Goal: Find specific page/section: Find specific page/section

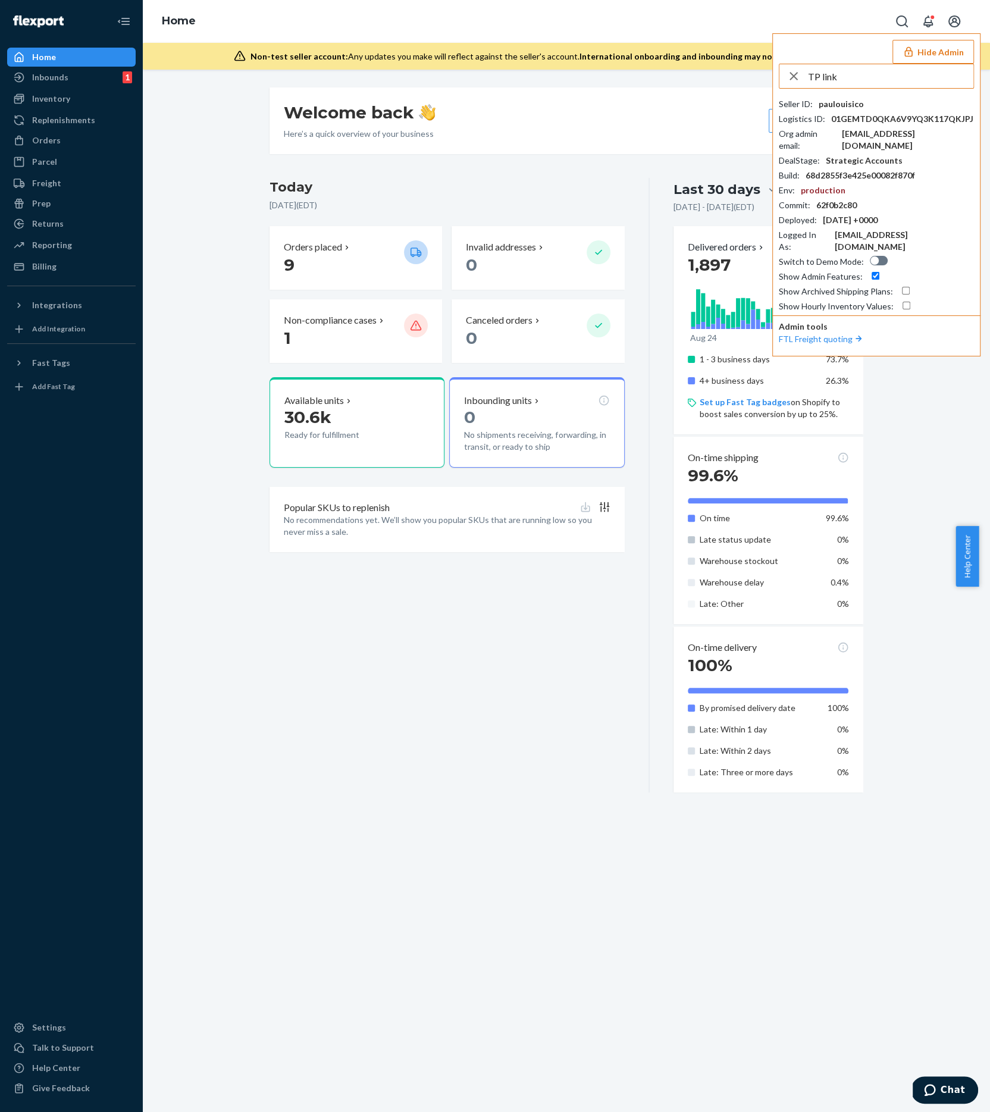
type input "TP link"
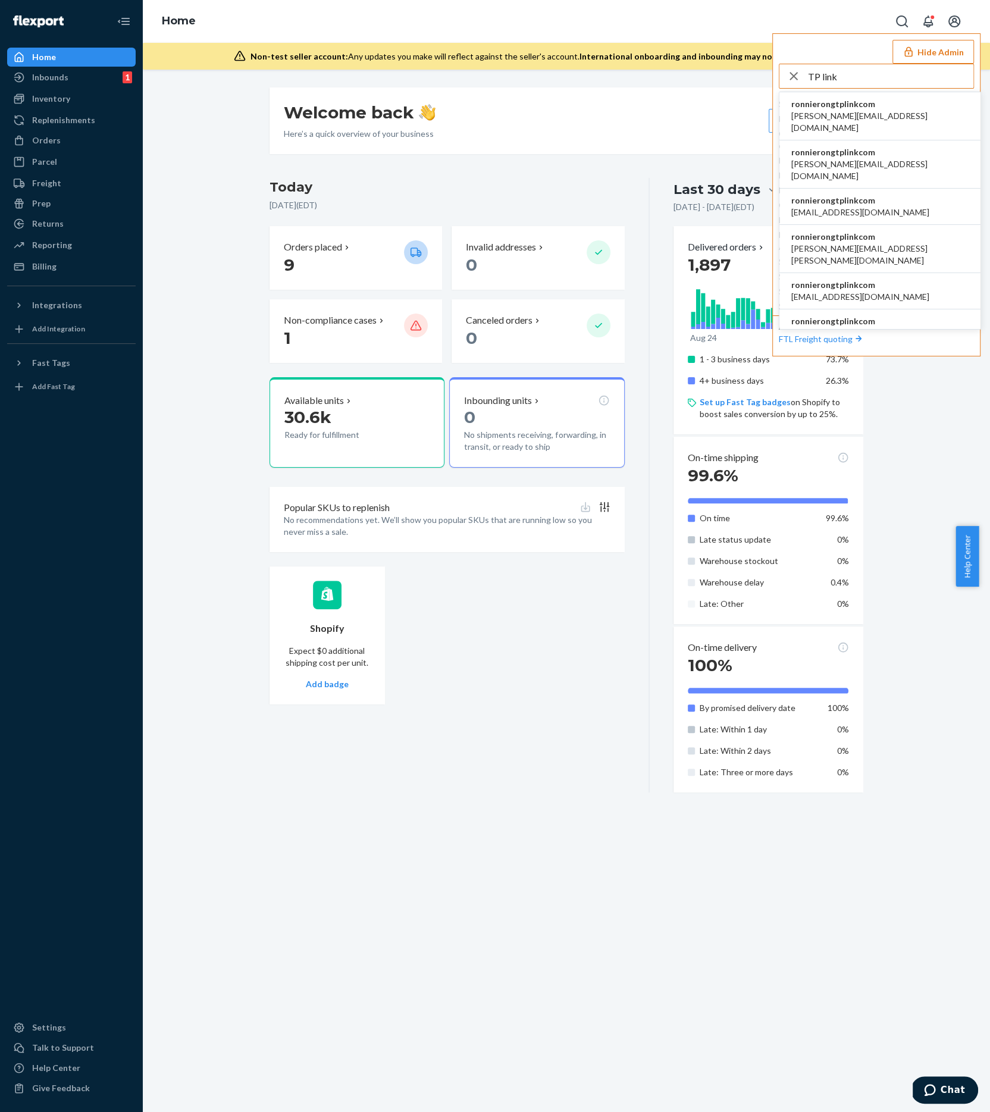
click at [893, 116] on li "ronnierongtplinkcom [PERSON_NAME][EMAIL_ADDRESS][DOMAIN_NAME]" at bounding box center [879, 116] width 201 height 48
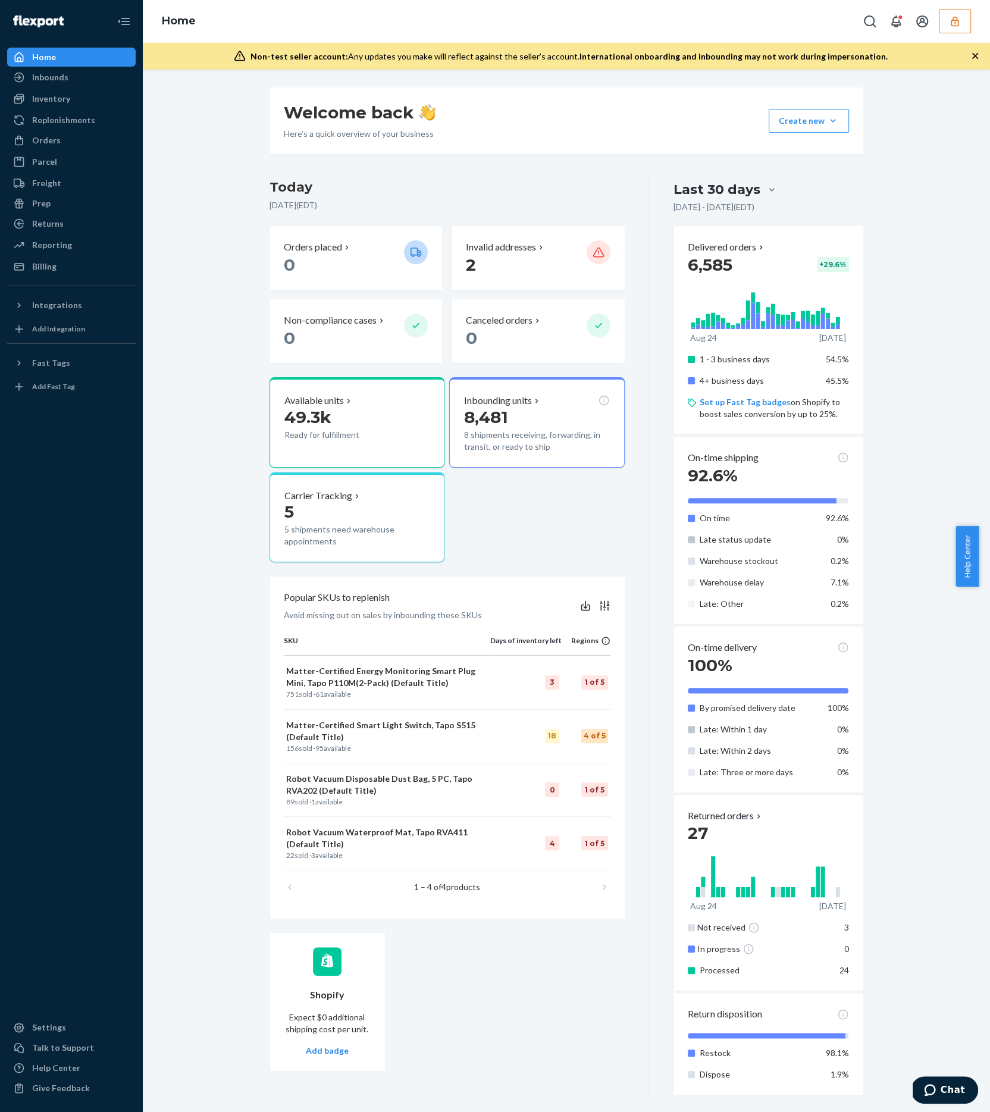
scroll to position [3, 0]
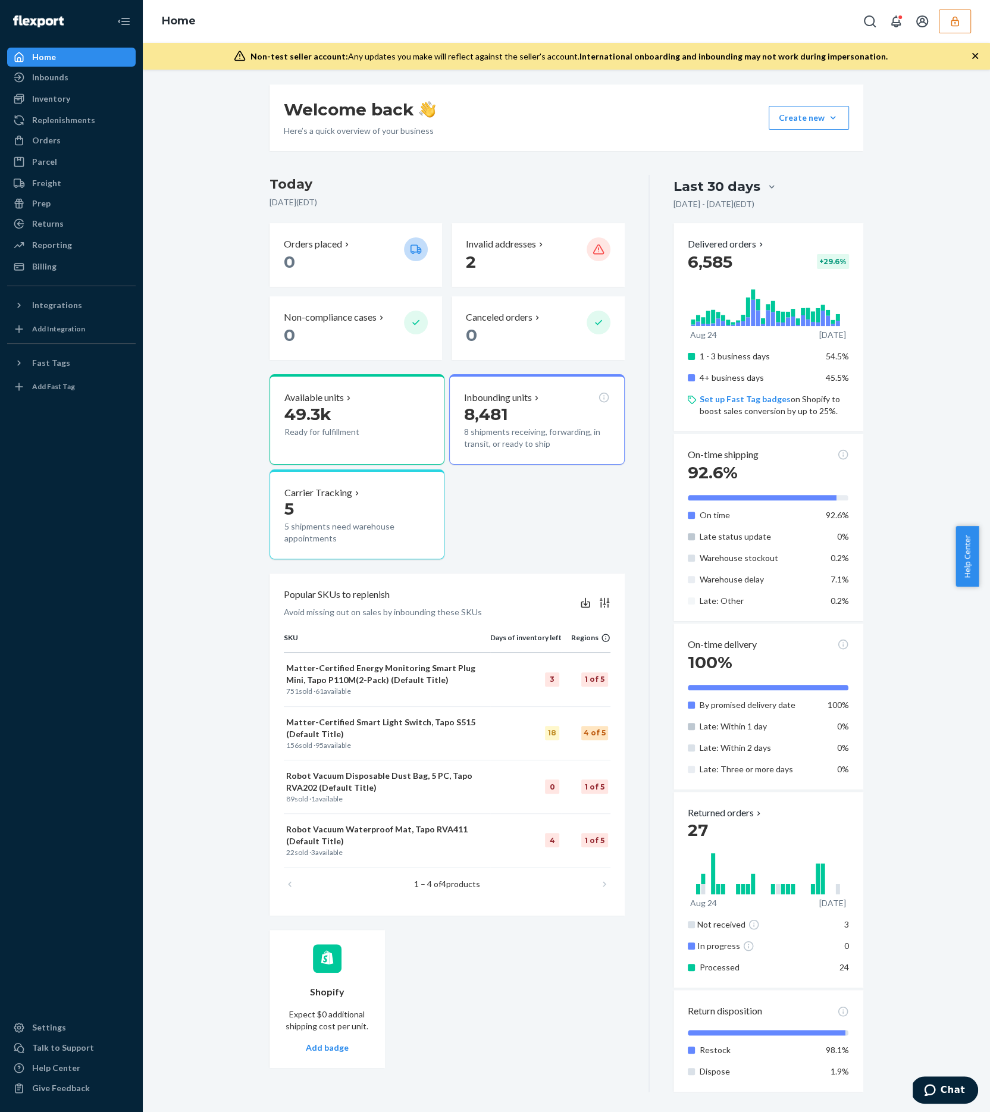
click at [742, 189] on div "Last 30 days" at bounding box center [716, 186] width 87 height 18
click at [701, 187] on input "Last 30 days" at bounding box center [701, 187] width 0 height 0
click at [738, 283] on div "Last 90 days" at bounding box center [768, 286] width 185 height 24
click at [701, 187] on input "option Last 90 days focused, 4 of 5. 5 results available. Use Up and Down to ch…" at bounding box center [701, 187] width 0 height 0
